Goal: Transaction & Acquisition: Purchase product/service

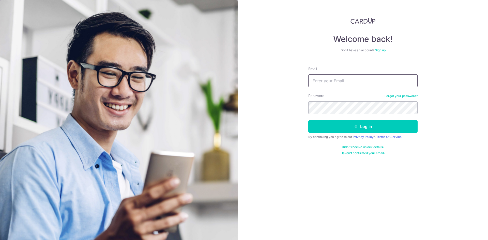
click at [322, 85] on input "Email" at bounding box center [362, 80] width 109 height 13
type input "[EMAIL_ADDRESS][DOMAIN_NAME]"
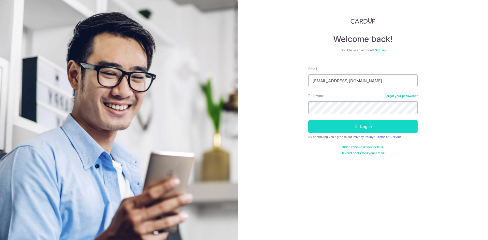
click at [351, 125] on button "Log in" at bounding box center [362, 126] width 109 height 13
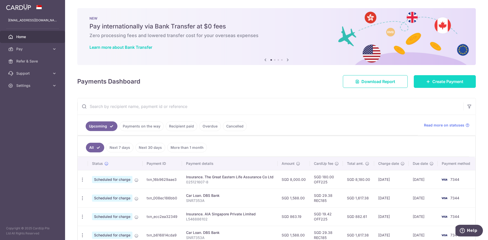
click at [430, 87] on link "Create Payment" at bounding box center [445, 81] width 62 height 13
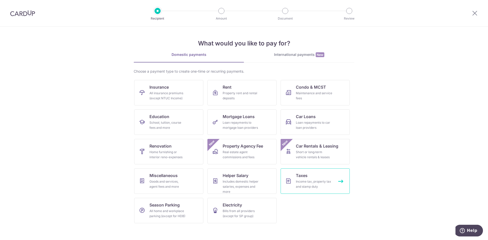
click at [314, 189] on div "Income tax, property tax and stamp duty" at bounding box center [314, 184] width 37 height 10
